Goal: Transaction & Acquisition: Download file/media

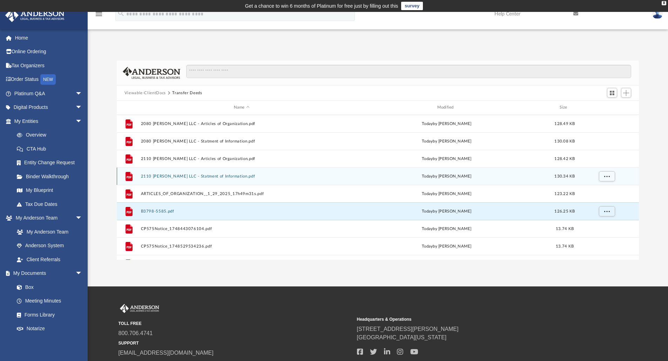
scroll to position [154, 517]
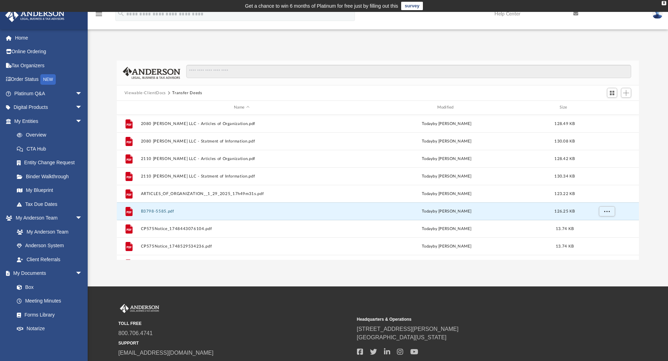
click at [151, 93] on button "Viewable-ClientDocs" at bounding box center [144, 93] width 41 height 6
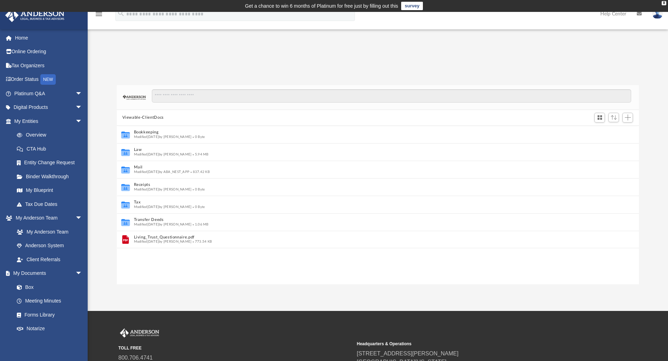
scroll to position [6, 6]
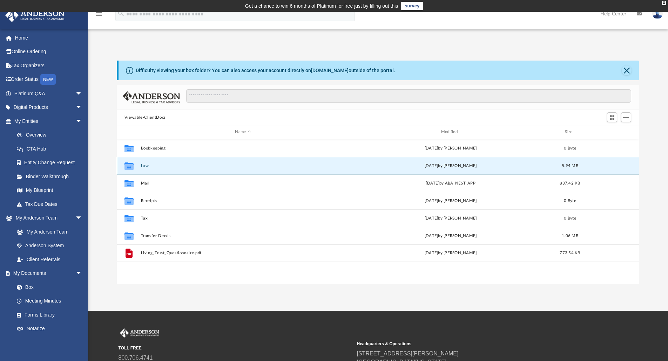
click at [155, 165] on button "Law" at bounding box center [243, 166] width 204 height 5
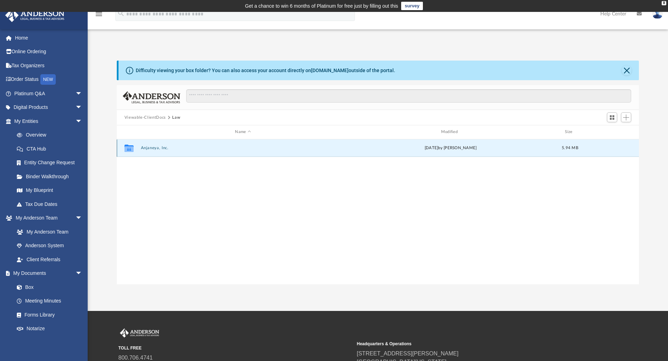
click at [159, 146] on button "Anjaneya, Inc." at bounding box center [243, 148] width 204 height 5
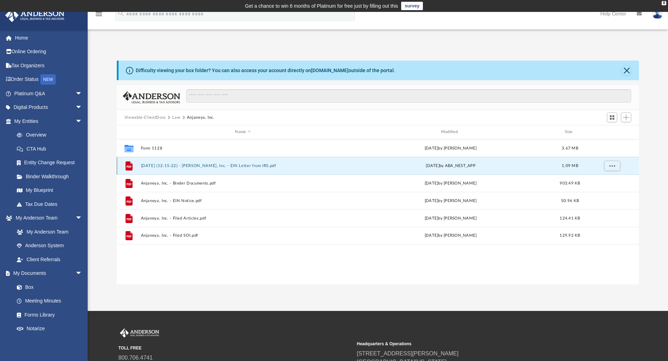
click at [225, 168] on button "[DATE] (12:15:22) - [PERSON_NAME], Inc. - EIN Letter from IRS.pdf" at bounding box center [243, 166] width 204 height 5
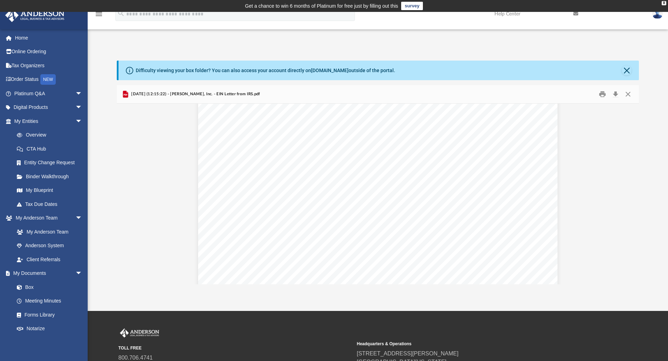
scroll to position [0, 0]
click at [618, 95] on button "Download" at bounding box center [615, 94] width 13 height 11
click at [615, 95] on button "Download" at bounding box center [615, 94] width 13 height 11
